Goal: Task Accomplishment & Management: Complete application form

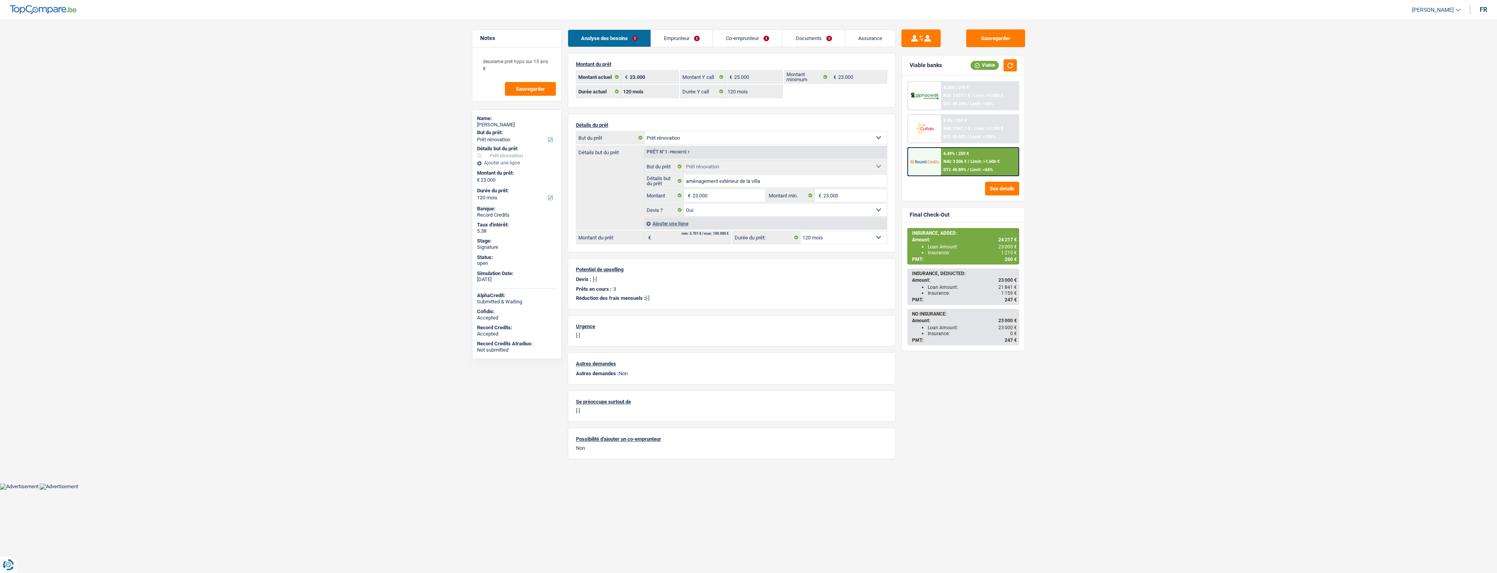
select select "renovation"
select select "120"
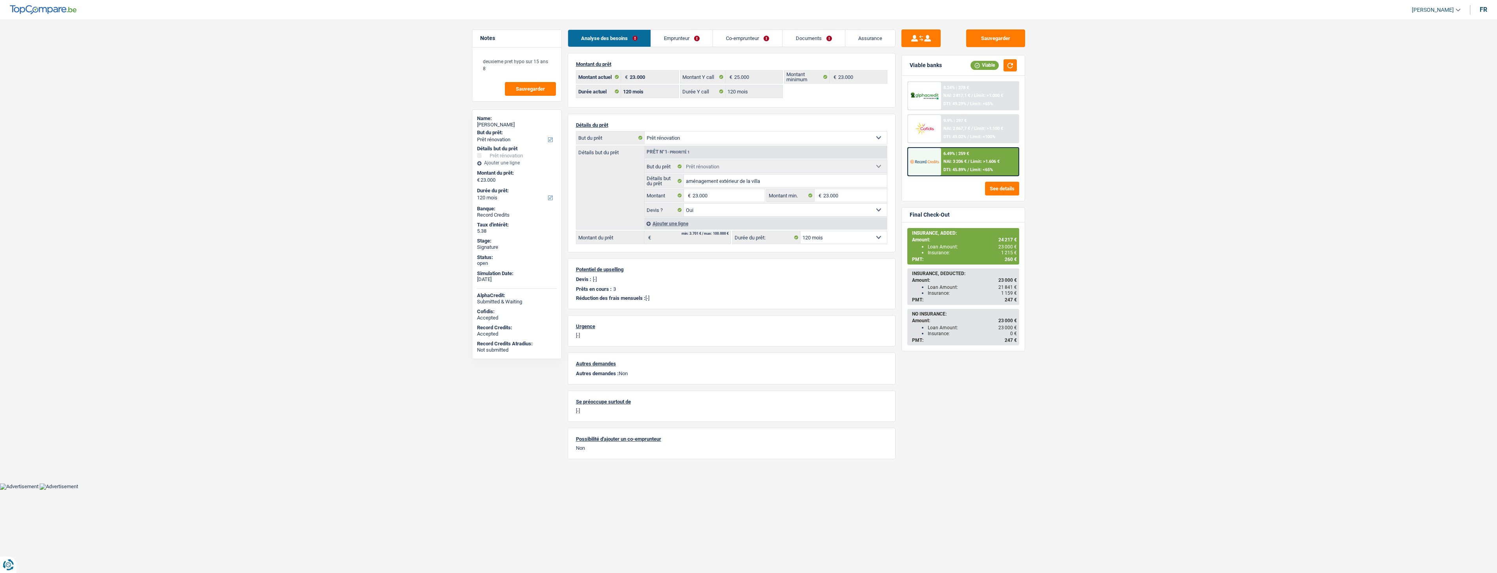
select select "renovation"
select select "yes"
select select "120"
select select "32"
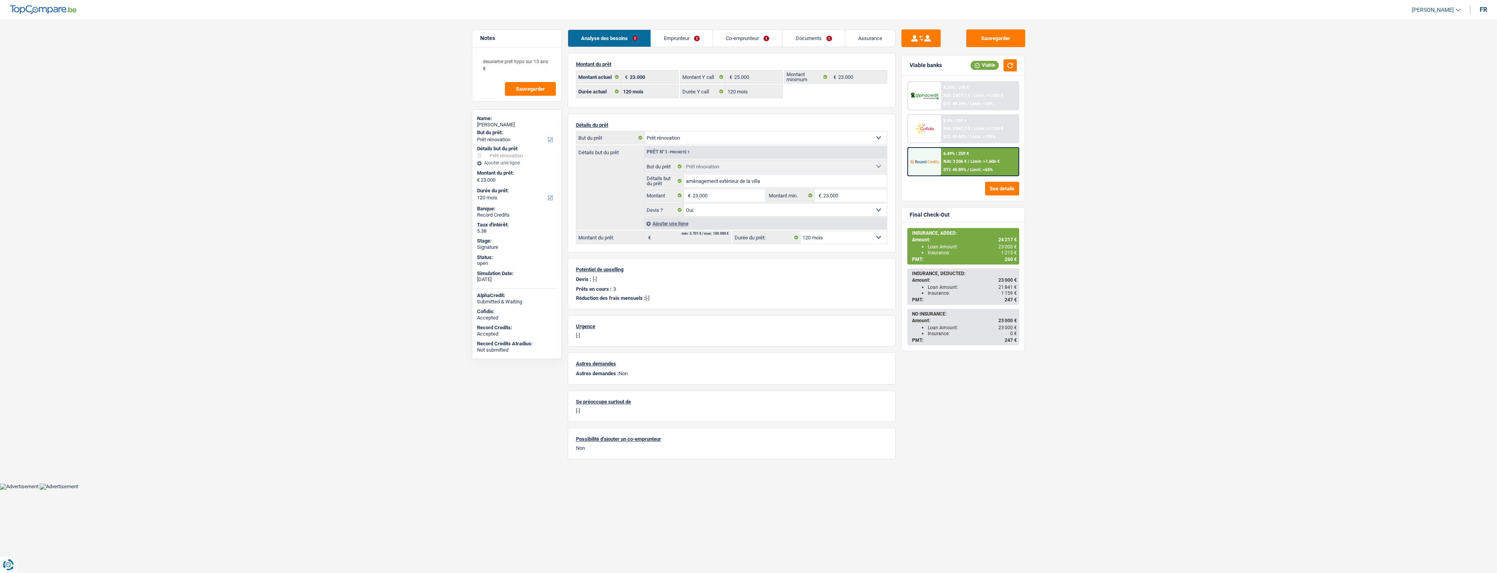
select select "married"
click at [669, 35] on link "Emprunteur" at bounding box center [682, 38] width 62 height 17
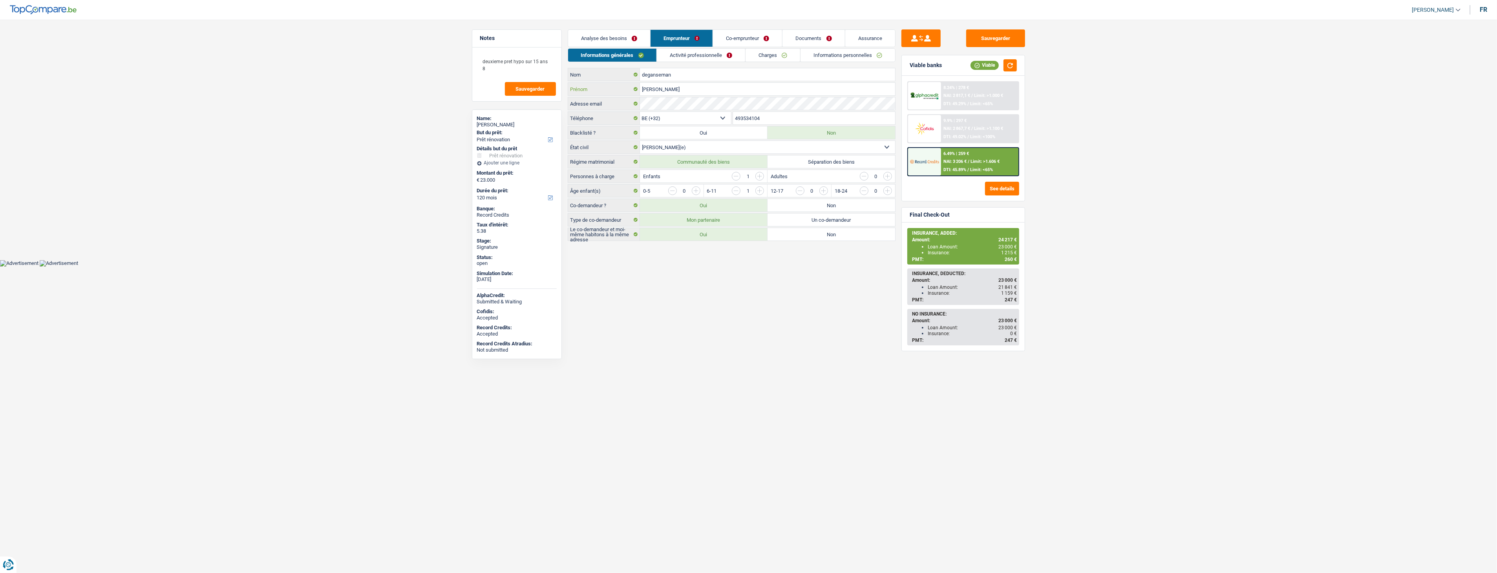
click at [703, 93] on input "[PERSON_NAME]" at bounding box center [767, 89] width 255 height 13
click at [689, 53] on link "Activité professionnelle" at bounding box center [701, 55] width 88 height 13
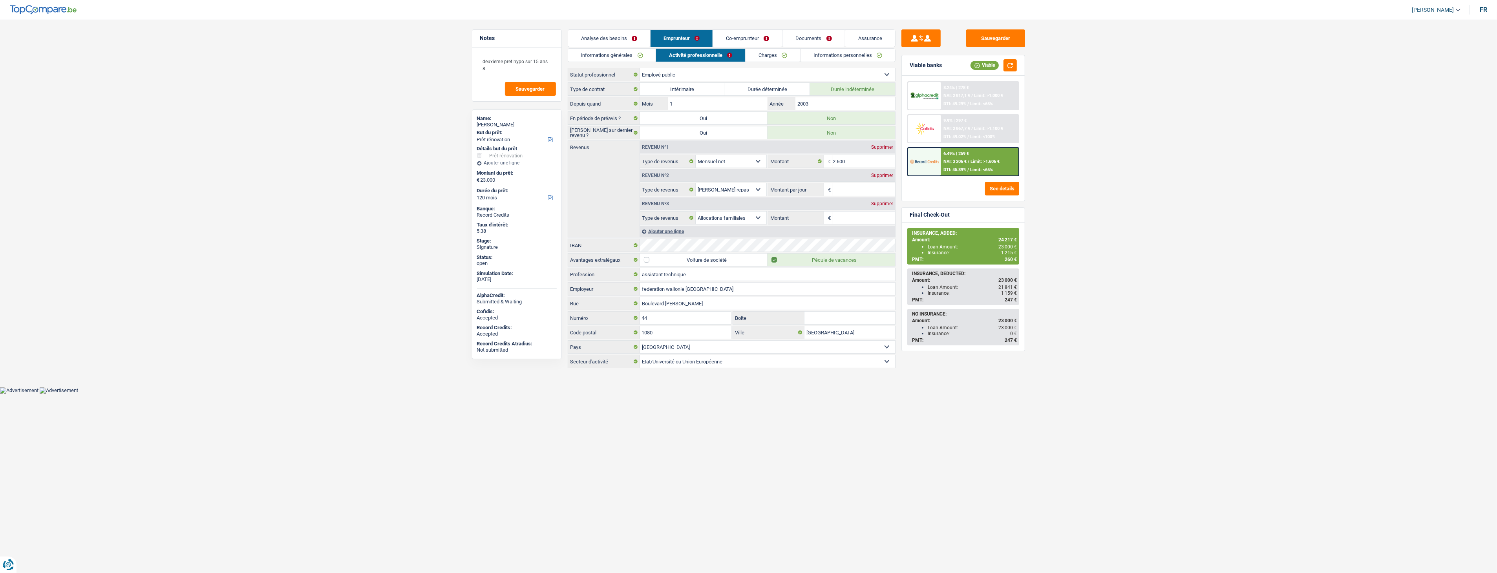
click at [728, 37] on link "Co-emprunteur" at bounding box center [747, 38] width 69 height 17
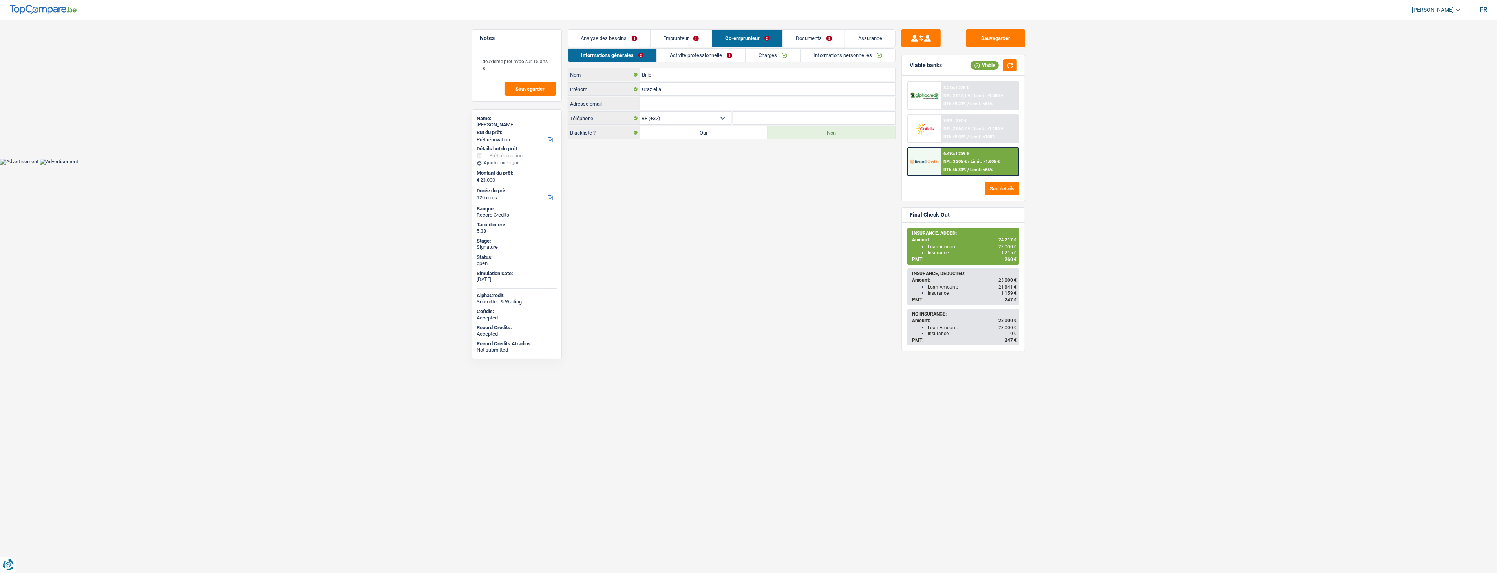
click at [674, 37] on link "Emprunteur" at bounding box center [681, 38] width 62 height 17
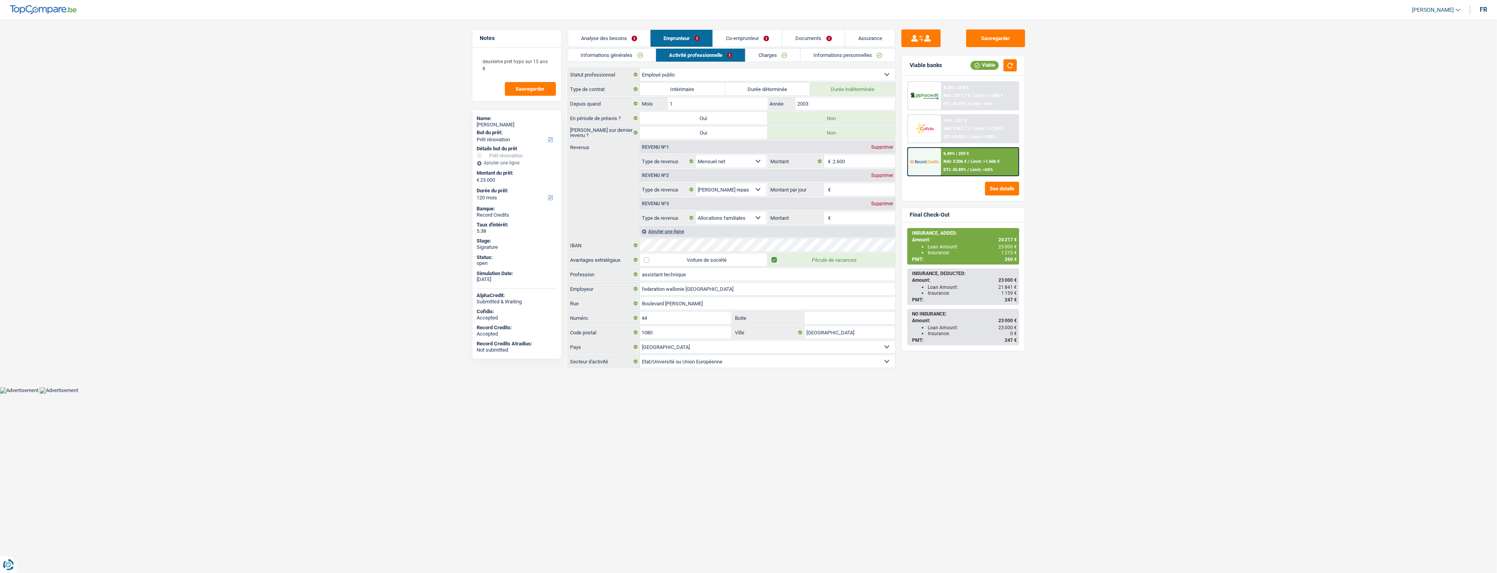
click at [749, 52] on link "Charges" at bounding box center [772, 55] width 55 height 13
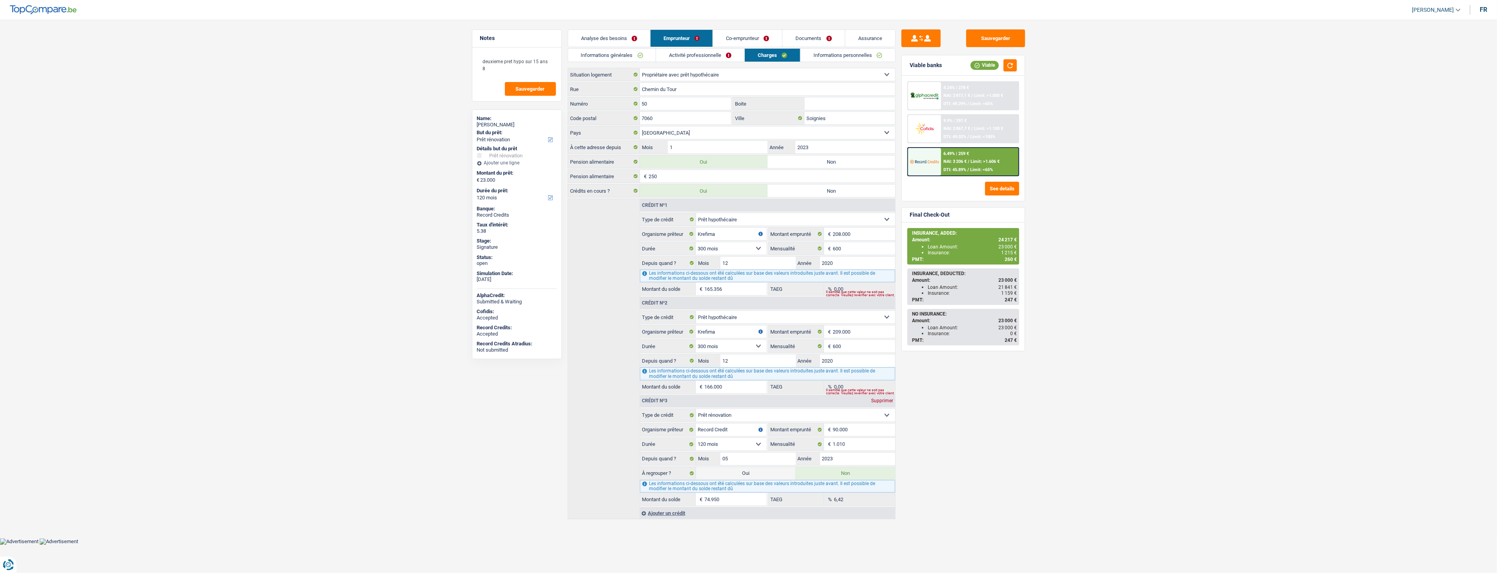
click at [749, 40] on link "Co-emprunteur" at bounding box center [747, 38] width 69 height 17
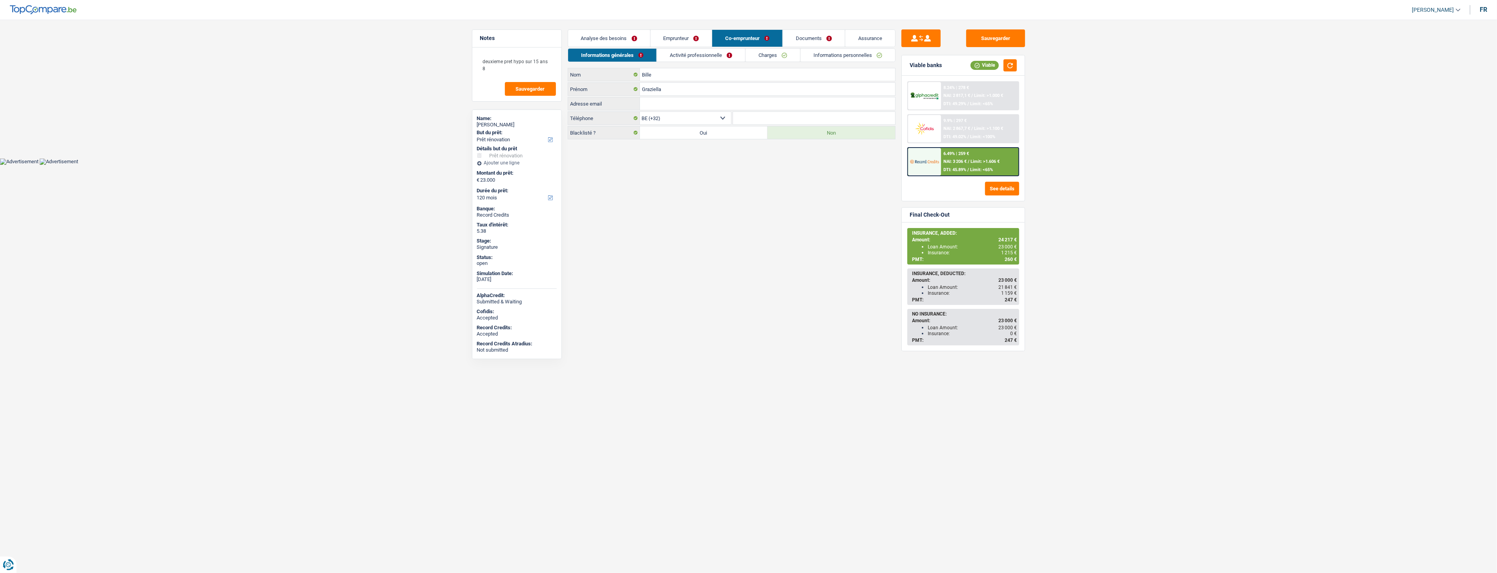
click at [714, 53] on link "Activité professionnelle" at bounding box center [701, 55] width 88 height 13
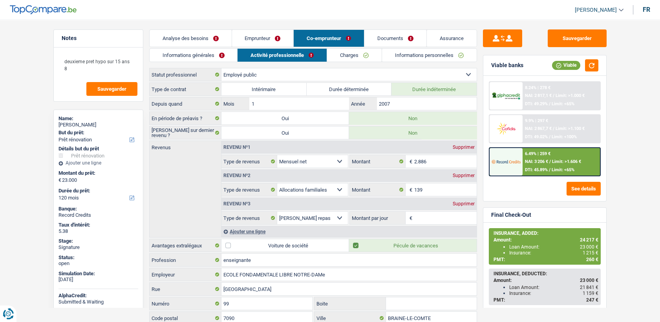
click at [333, 156] on select "Allocation d'handicap Allocations chômage Allocations familiales Chèques repas …" at bounding box center [312, 161] width 71 height 13
click at [260, 36] on link "Emprunteur" at bounding box center [263, 38] width 62 height 17
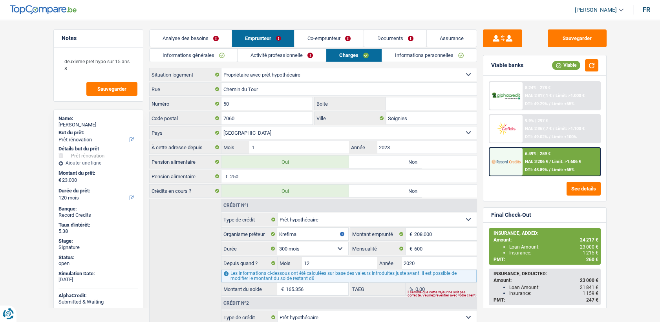
click at [304, 57] on link "Activité professionnelle" at bounding box center [281, 55] width 88 height 13
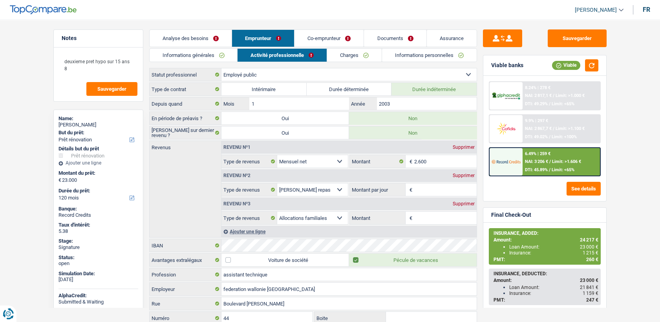
click at [354, 58] on link "Charges" at bounding box center [354, 55] width 55 height 13
